Goal: Book appointment/travel/reservation

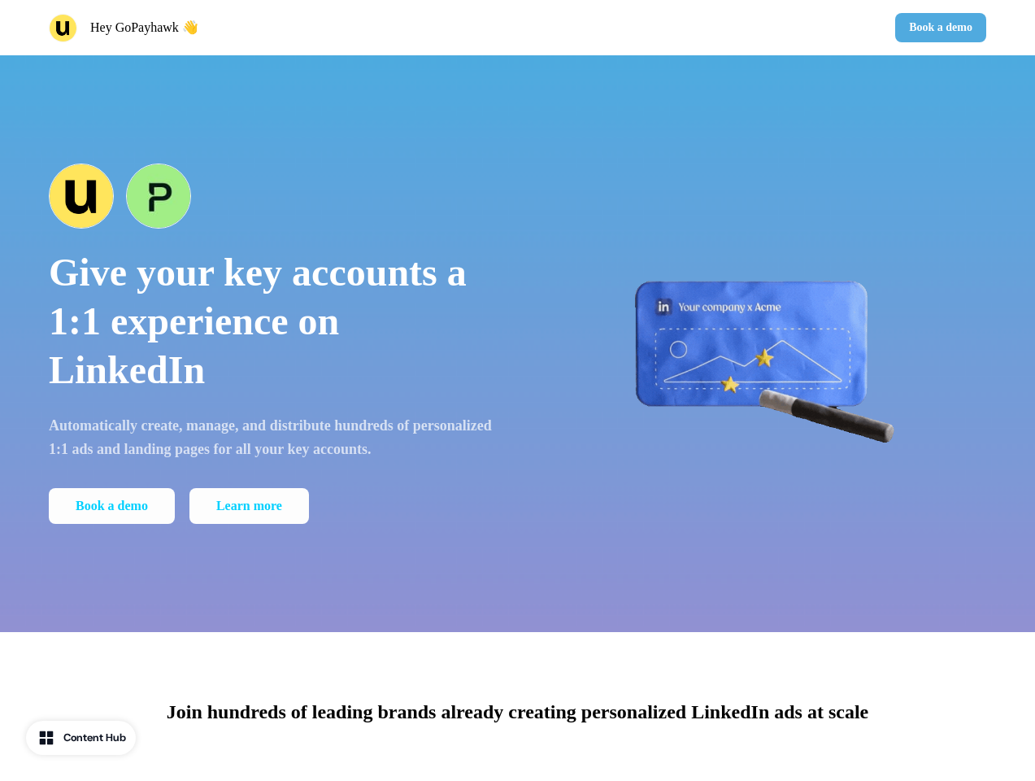
click at [517, 28] on div "Hey GoPayhawk 👋 Book a demo" at bounding box center [517, 27] width 1035 height 55
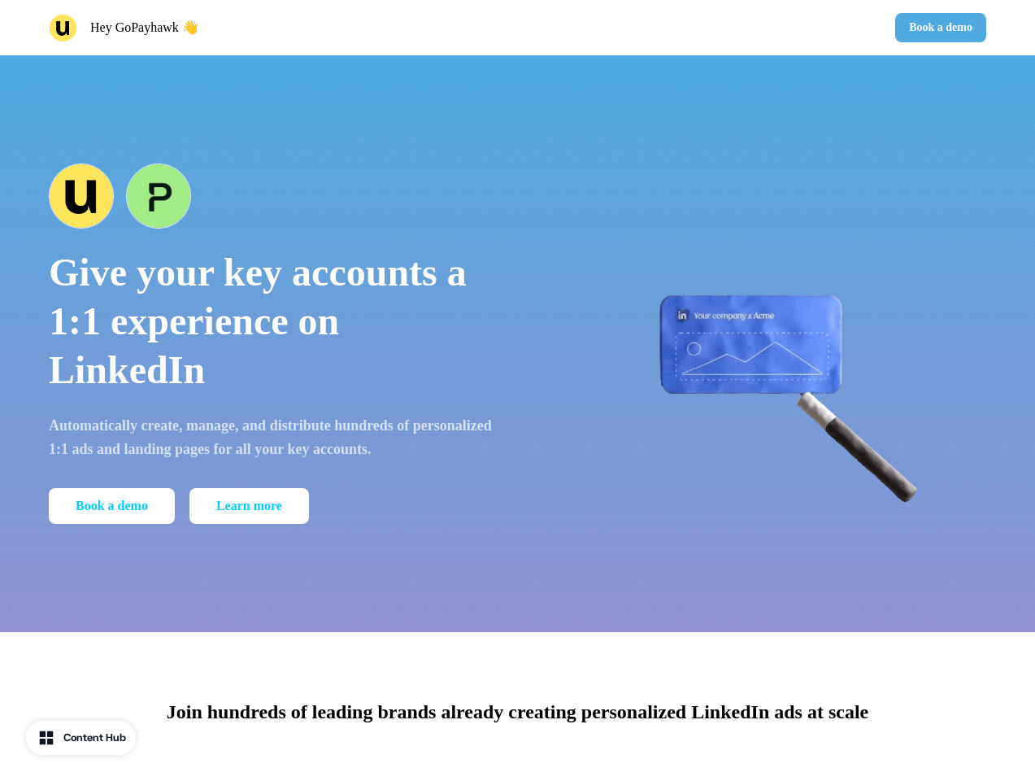
click at [280, 28] on div "Hey GoPayhawk 👋" at bounding box center [280, 28] width 463 height 28
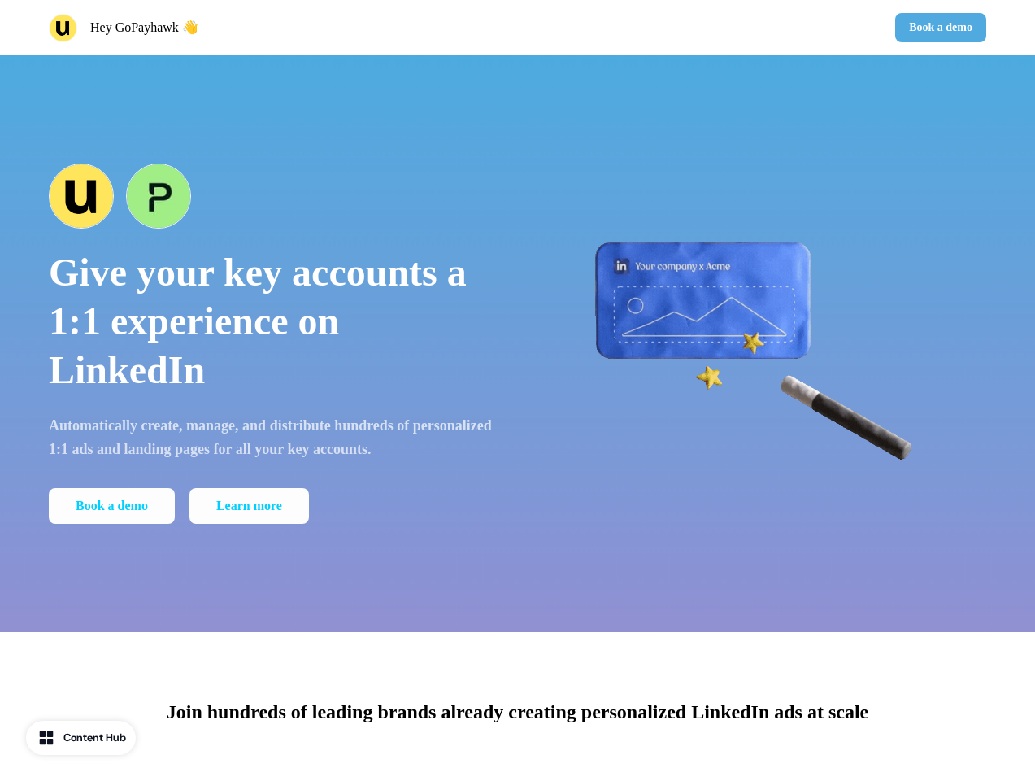
click at [755, 28] on div "Book a demo" at bounding box center [755, 27] width 463 height 29
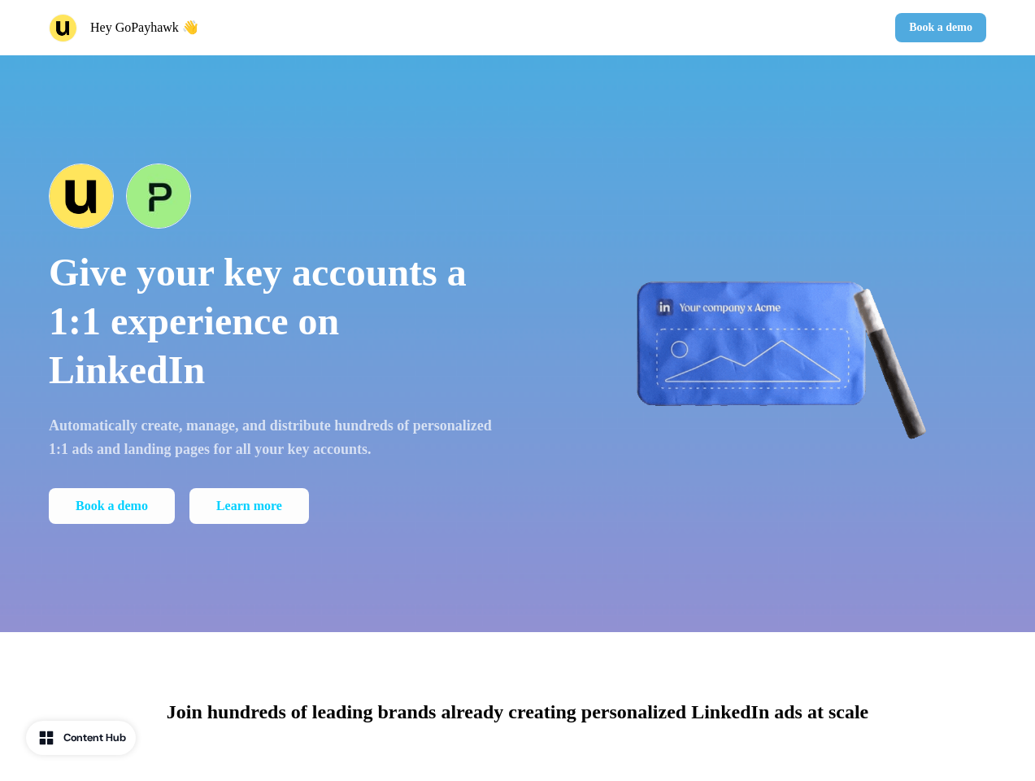
click at [938, 28] on button "Book a demo" at bounding box center [940, 27] width 91 height 29
click at [517, 343] on div "Give your key accounts a 1:1 experience on LinkedIn Automatically create, manag…" at bounding box center [517, 343] width 1035 height 576
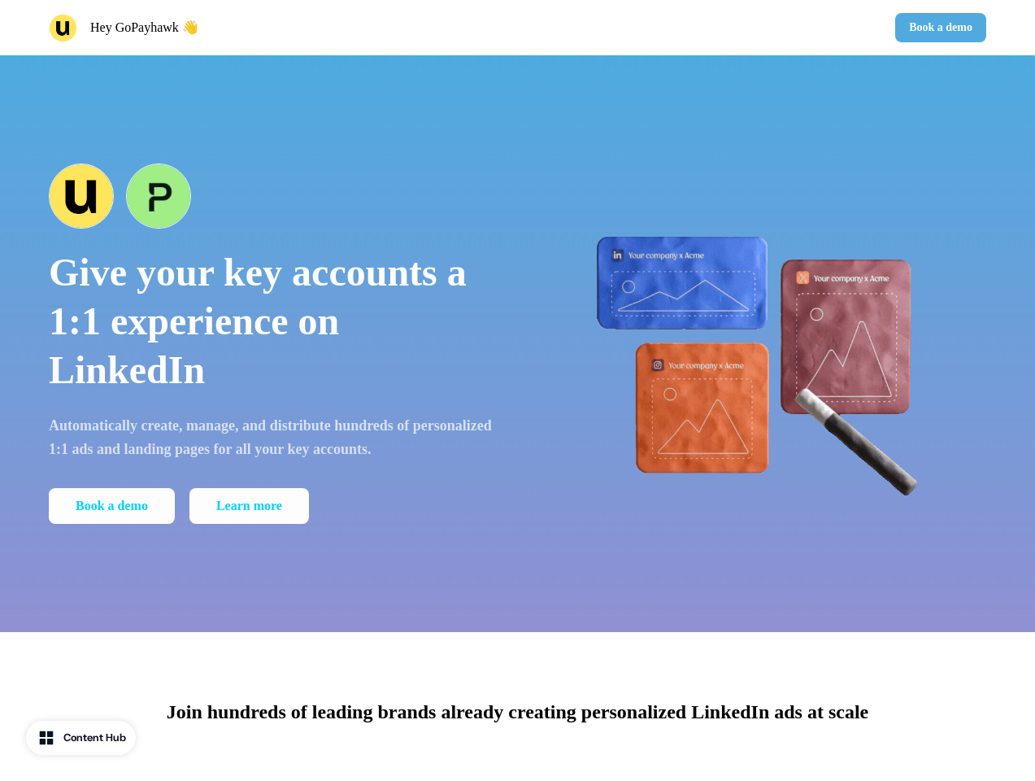
click at [272, 343] on p "Give your key accounts a 1:1 experience on LinkedIn" at bounding box center [272, 321] width 446 height 146
click at [272, 196] on div at bounding box center [272, 195] width 446 height 65
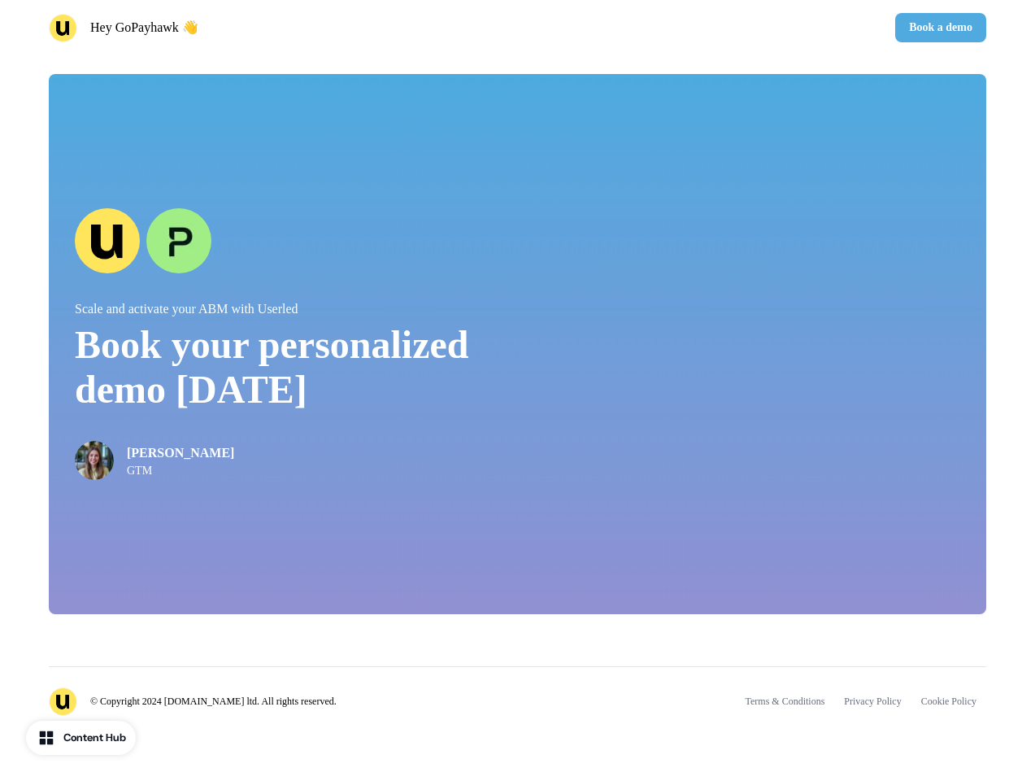
click at [517, 707] on div "© Copyright 2024 [DOMAIN_NAME] ltd. All rights reserved. Terms & Conditions Pri…" at bounding box center [518, 691] width 938 height 50
